Goal: Task Accomplishment & Management: Manage account settings

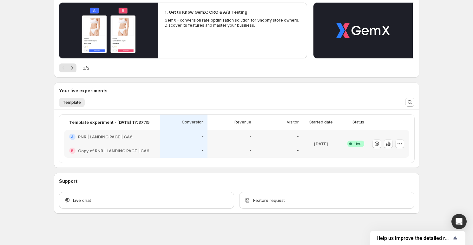
scroll to position [75, 0]
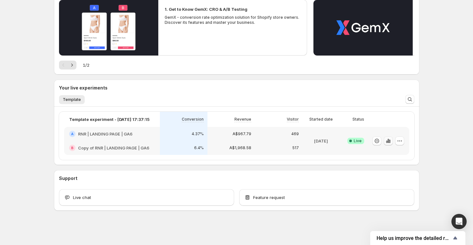
click at [387, 141] on icon "button" at bounding box center [386, 142] width 1 height 3
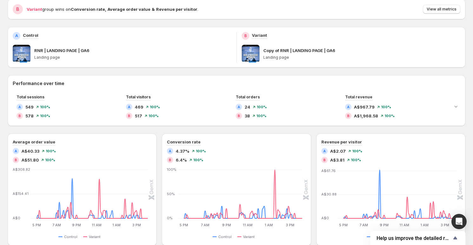
scroll to position [67, 0]
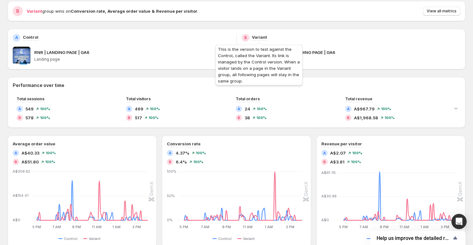
click at [261, 37] on p "Variant" at bounding box center [259, 37] width 15 height 6
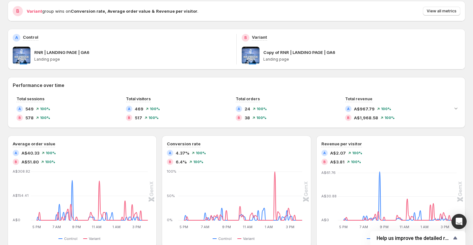
click at [313, 53] on p "Copy of RNR | LANDING PAGE | GA6" at bounding box center [299, 52] width 72 height 6
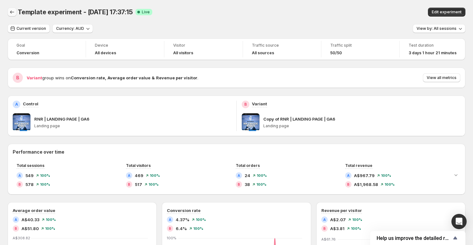
click at [12, 9] on button "Back" at bounding box center [12, 12] width 9 height 9
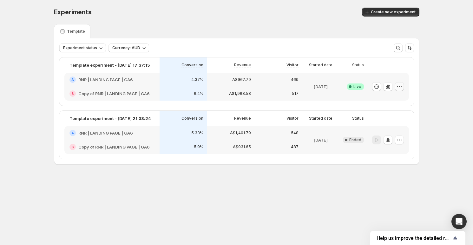
click at [402, 86] on icon "button" at bounding box center [399, 86] width 6 height 6
click at [434, 76] on div "Experiments. This page is ready Experiments Create new experiment Template Expe…" at bounding box center [236, 99] width 473 height 199
click at [391, 87] on icon "button" at bounding box center [388, 86] width 6 height 6
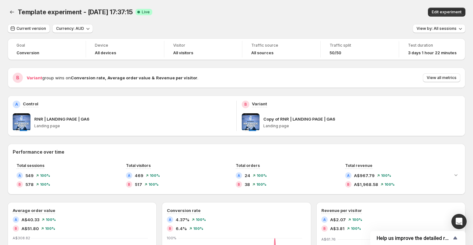
click at [88, 124] on p "Landing page" at bounding box center [132, 125] width 197 height 5
click at [49, 120] on p "RNR | LANDING PAGE | GA6" at bounding box center [61, 119] width 55 height 6
click at [32, 108] on div "A Control RNR | LANDING PAGE | GA6 Landing page" at bounding box center [122, 116] width 219 height 30
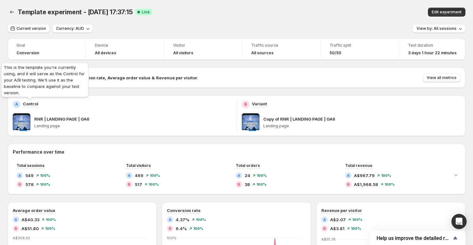
click at [30, 104] on p "Control" at bounding box center [31, 104] width 16 height 6
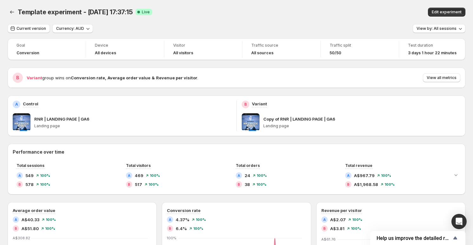
click at [102, 114] on div "RNR | LANDING PAGE | GA6 Landing page" at bounding box center [132, 122] width 197 height 18
click at [13, 13] on icon "Back" at bounding box center [12, 12] width 6 height 6
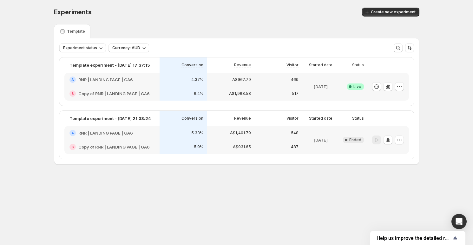
click at [111, 78] on h2 "RNR | LANDING PAGE | GA6" at bounding box center [105, 79] width 55 height 6
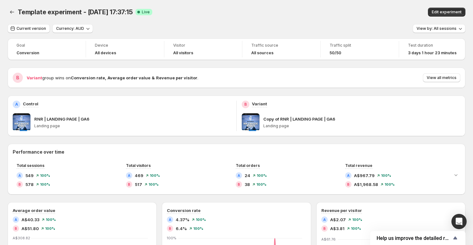
click at [76, 83] on div "B Variant group wins on Conversion rate , Average order value & Revenue per vis…" at bounding box center [237, 78] width 458 height 20
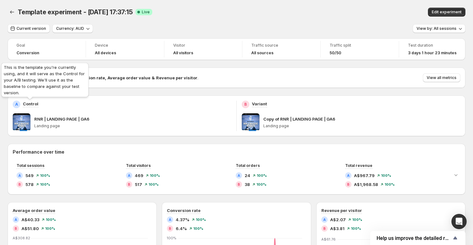
click at [30, 105] on p "Control" at bounding box center [31, 104] width 16 height 6
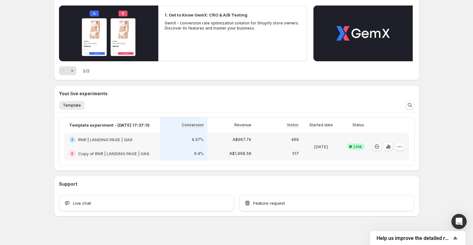
scroll to position [75, 0]
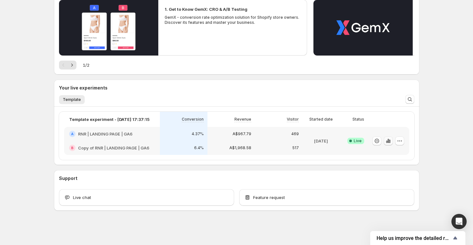
click at [390, 142] on icon "button" at bounding box center [388, 141] width 6 height 6
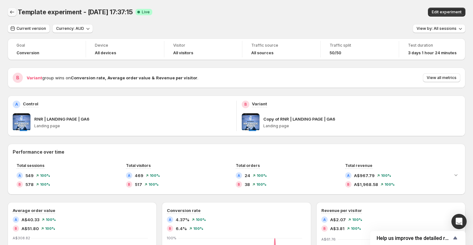
click at [15, 14] on button "Back" at bounding box center [12, 12] width 9 height 9
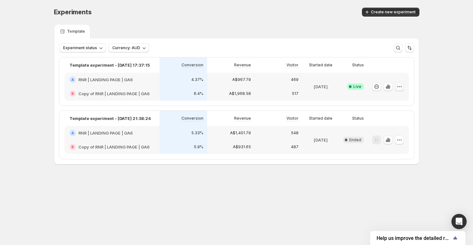
click at [402, 87] on icon "button" at bounding box center [399, 86] width 6 height 6
click at [393, 119] on span "End experiment" at bounding box center [387, 121] width 31 height 5
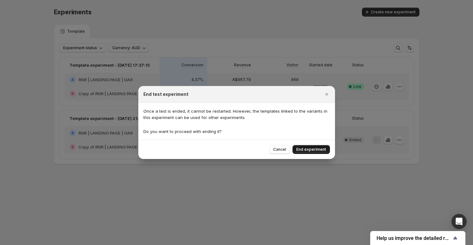
click at [313, 149] on span "End experiment" at bounding box center [311, 149] width 30 height 5
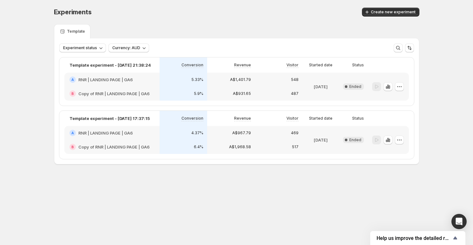
click at [115, 83] on h2 "RNR | LANDING PAGE | GA6" at bounding box center [105, 79] width 55 height 6
